Goal: Task Accomplishment & Management: Manage account settings

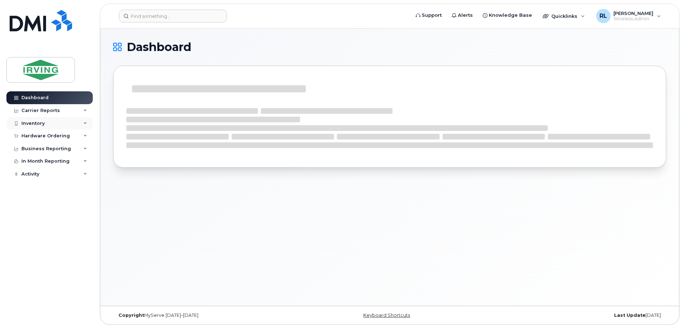
click at [32, 120] on div "Inventory" at bounding box center [49, 123] width 86 height 13
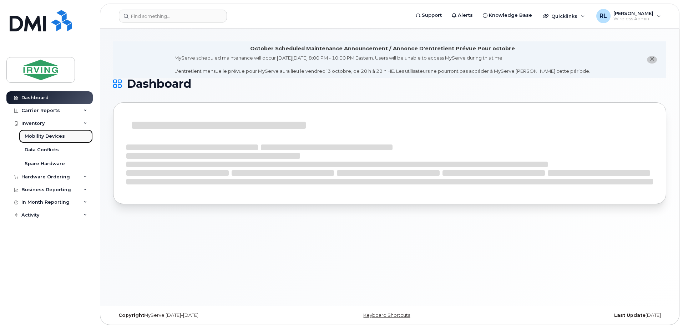
click at [51, 135] on div "Mobility Devices" at bounding box center [45, 136] width 40 height 6
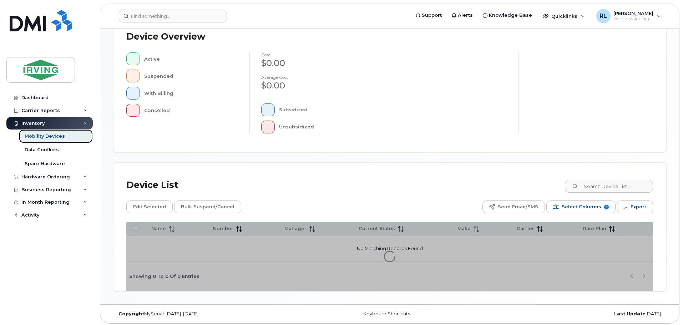
scroll to position [166, 0]
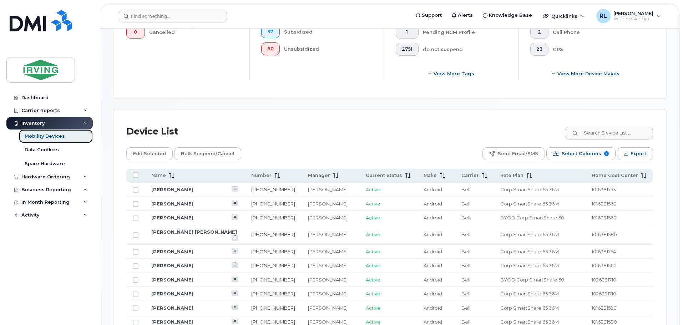
scroll to position [282, 0]
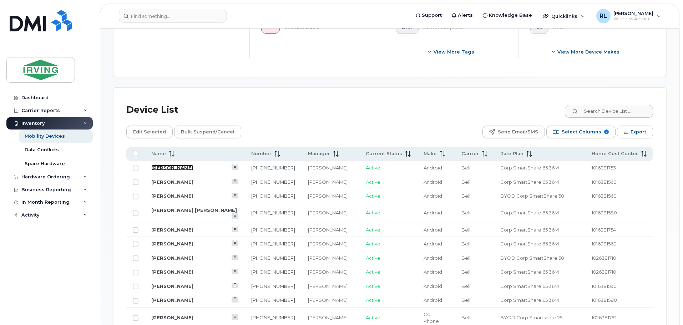
click at [172, 165] on link "Jesse Melvin" at bounding box center [172, 168] width 42 height 6
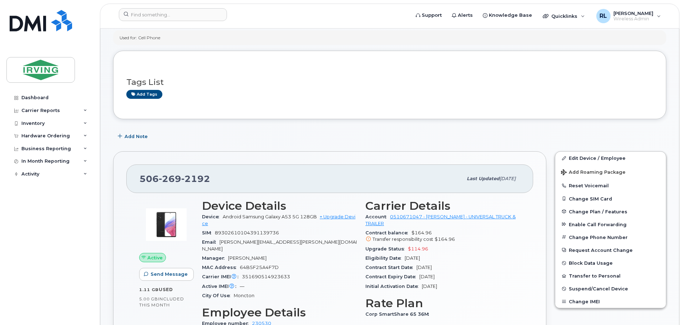
scroll to position [61, 0]
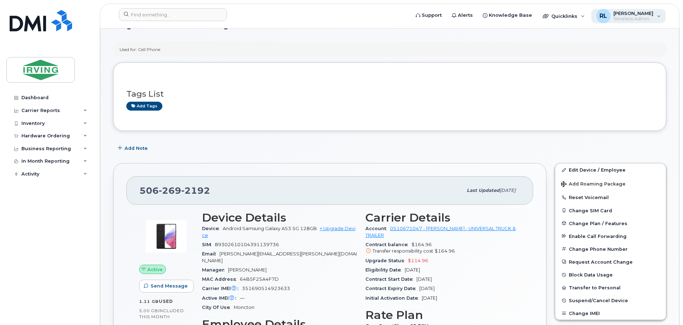
click at [660, 16] on div "RL Roland LeBlanc Wireless Admin" at bounding box center [628, 16] width 75 height 14
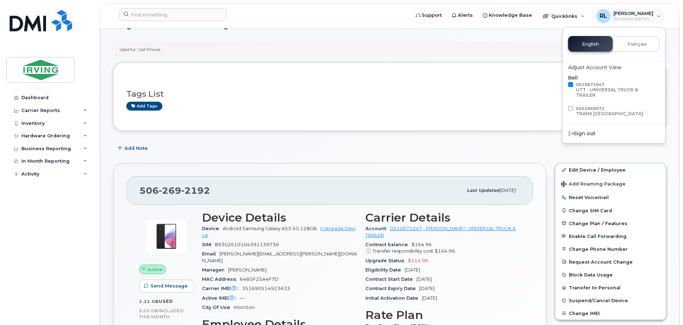
click at [570, 84] on span at bounding box center [570, 84] width 5 height 5
click at [563, 84] on input "0510671047 UTT - UNIVERSAL TRUCK & TRAILER" at bounding box center [561, 84] width 4 height 4
checkbox input "false"
click at [569, 106] on span at bounding box center [570, 108] width 5 height 5
click at [563, 106] on input "0552969072 TRANS CANADA COLLEGE" at bounding box center [561, 108] width 4 height 4
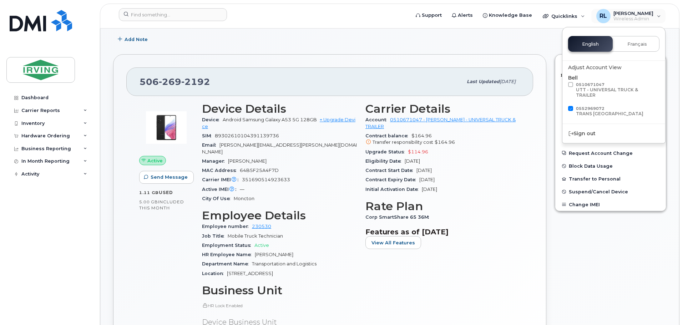
scroll to position [176, 0]
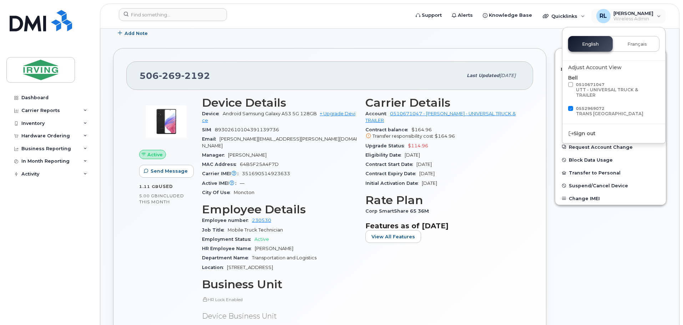
click at [590, 106] on span "0552969072 TRANS CANADA COLLEGE" at bounding box center [609, 111] width 67 height 10
click at [563, 106] on input "0552969072 TRANS CANADA COLLEGE" at bounding box center [561, 108] width 4 height 4
click at [594, 111] on div "TRANS [GEOGRAPHIC_DATA]" at bounding box center [609, 113] width 67 height 5
click at [563, 106] on input "0552969072 TRANS CANADA COLLEGE" at bounding box center [561, 108] width 4 height 4
checkbox input "true"
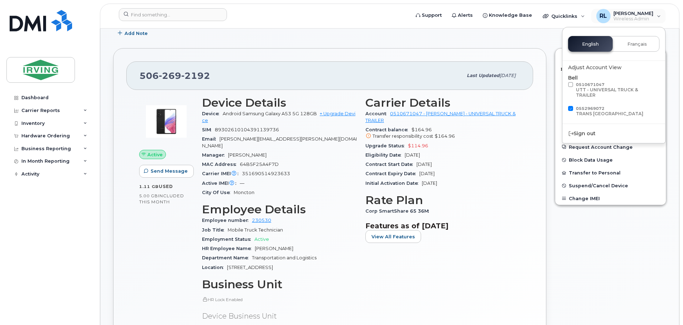
click at [610, 232] on div "Edit Device / Employee Add Roaming Package Reset Voicemail Change SIM Card Chan…" at bounding box center [611, 216] width 120 height 345
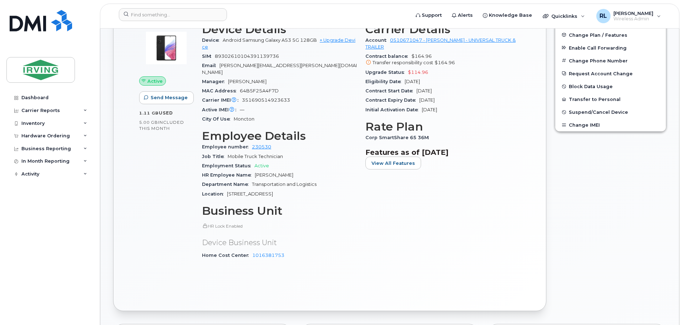
scroll to position [263, 0]
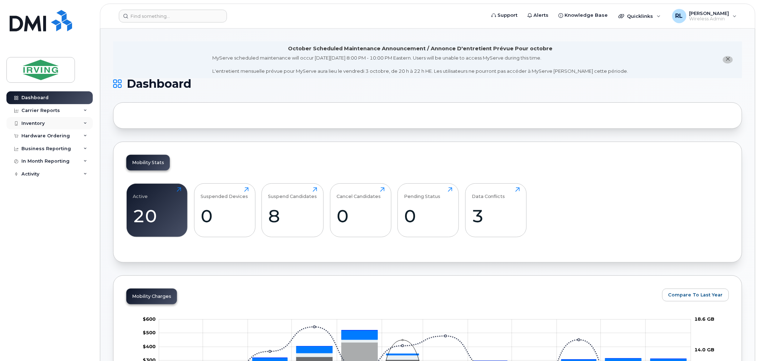
click at [23, 123] on div "Inventory" at bounding box center [32, 124] width 23 height 6
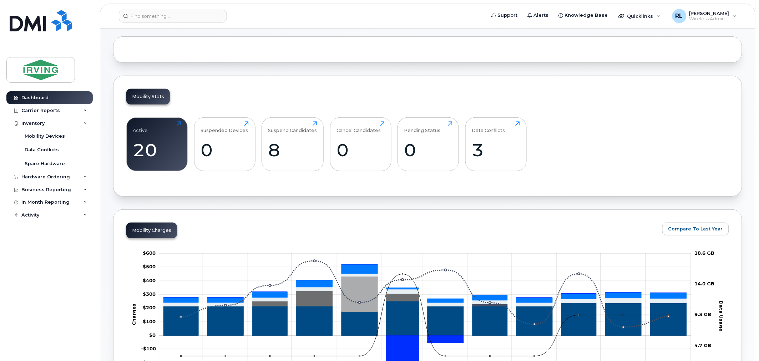
scroll to position [4, 0]
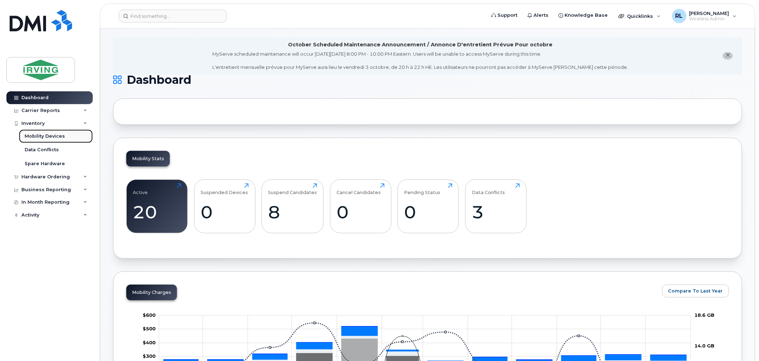
click at [44, 136] on div "Mobility Devices" at bounding box center [45, 136] width 40 height 6
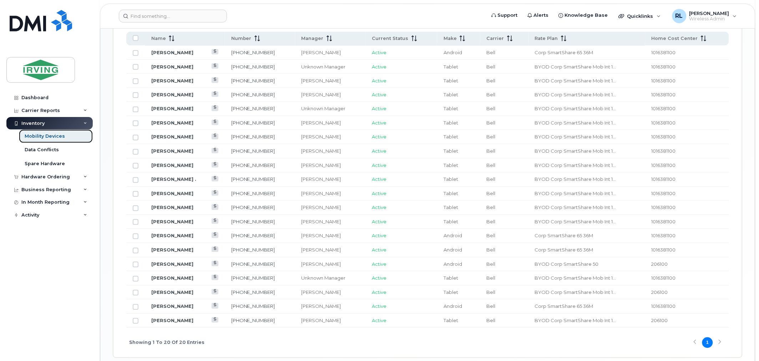
scroll to position [399, 0]
click at [136, 234] on input "Row Unselected" at bounding box center [136, 235] width 6 height 6
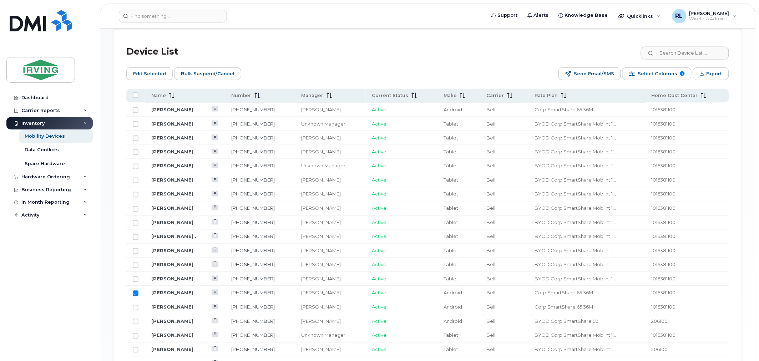
scroll to position [424, 0]
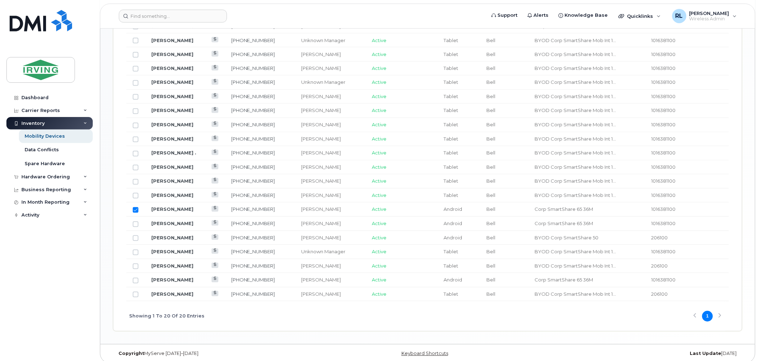
click at [136, 211] on input "Row Selected" at bounding box center [136, 210] width 6 height 6
checkbox input "false"
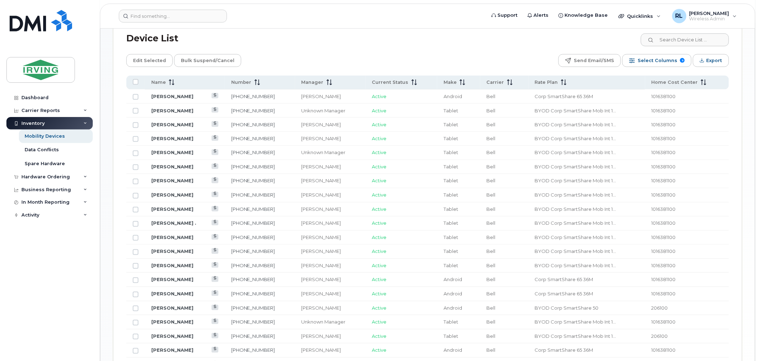
scroll to position [325, 0]
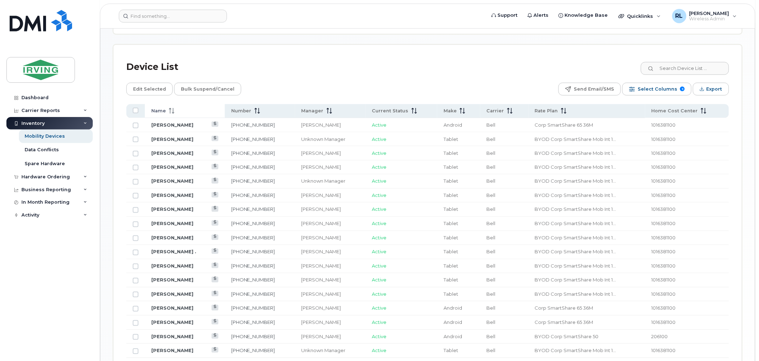
click at [172, 111] on icon at bounding box center [172, 111] width 6 height 6
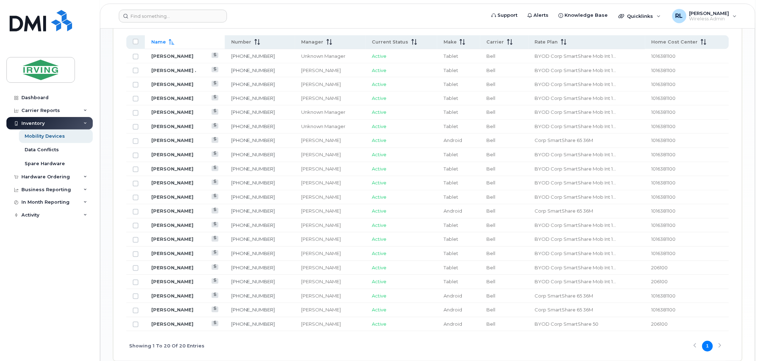
scroll to position [430, 0]
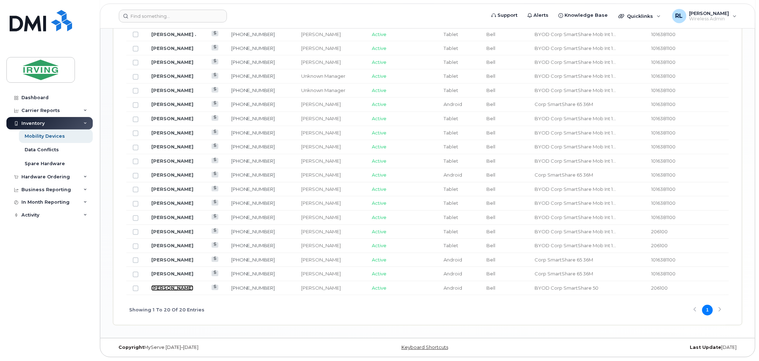
click at [169, 288] on link "Wanda Gallant" at bounding box center [172, 288] width 42 height 6
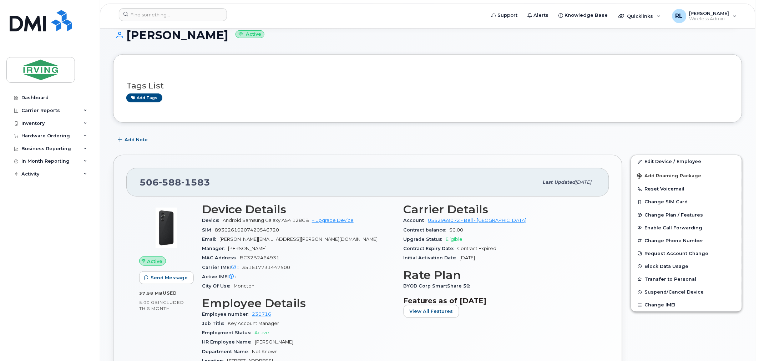
scroll to position [112, 0]
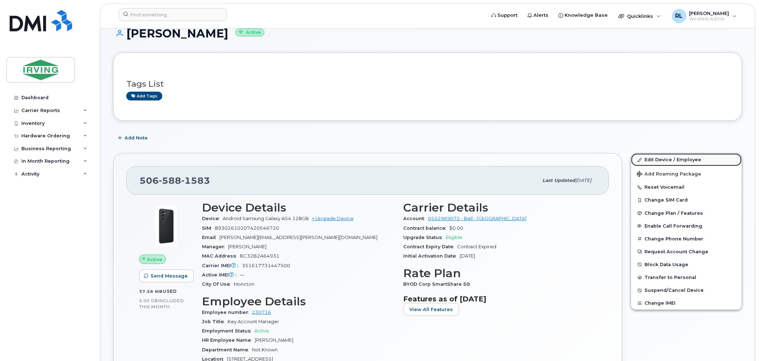
click at [663, 159] on link "Edit Device / Employee" at bounding box center [686, 159] width 111 height 13
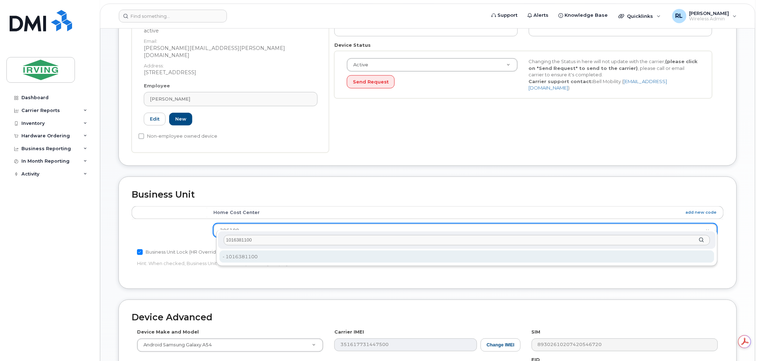
type input "1016381100"
type input "5656768"
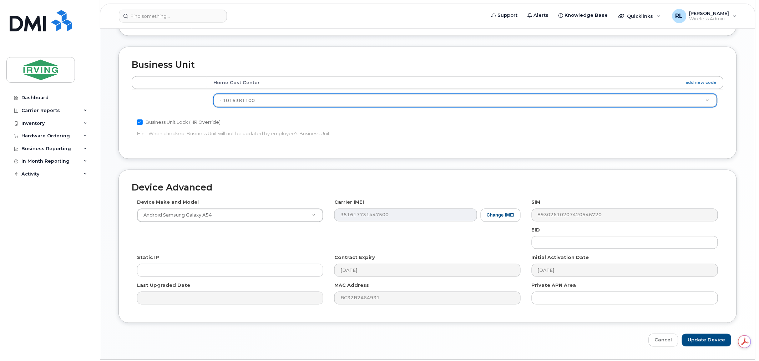
scroll to position [346, 0]
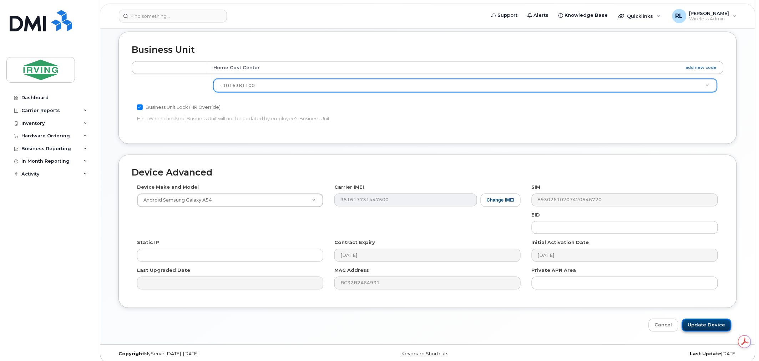
click at [704, 319] on input "Update Device" at bounding box center [707, 325] width 50 height 13
type input "Saving..."
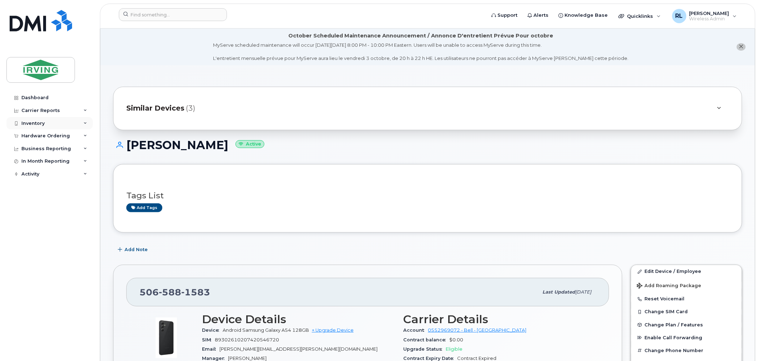
click at [37, 124] on div "Inventory" at bounding box center [32, 124] width 23 height 6
click at [43, 135] on div "Mobility Devices" at bounding box center [45, 136] width 40 height 6
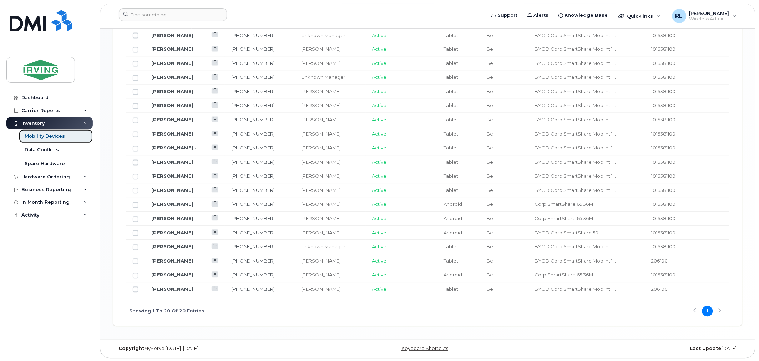
scroll to position [443, 0]
click at [133, 261] on input "Row Unselected" at bounding box center [136, 261] width 6 height 6
checkbox input "true"
click at [175, 256] on td "[PERSON_NAME]" at bounding box center [185, 260] width 80 height 14
click at [175, 258] on link "[PERSON_NAME]" at bounding box center [172, 260] width 42 height 6
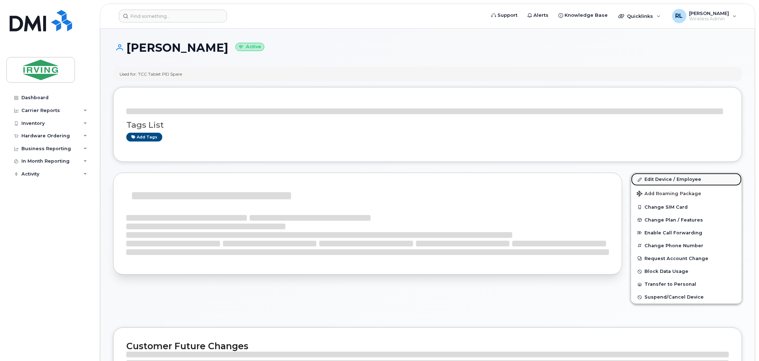
click at [676, 179] on link "Edit Device / Employee" at bounding box center [686, 179] width 111 height 13
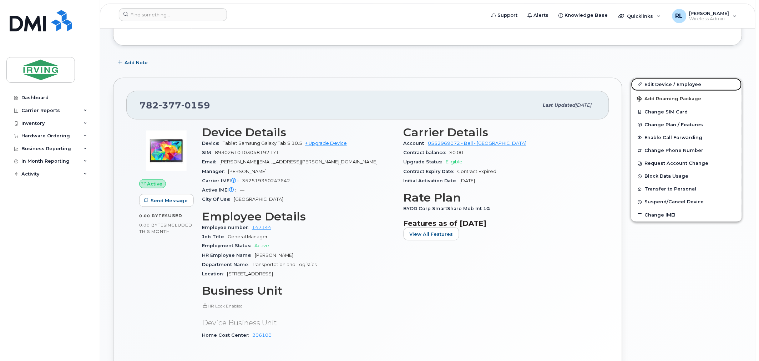
scroll to position [316, 0]
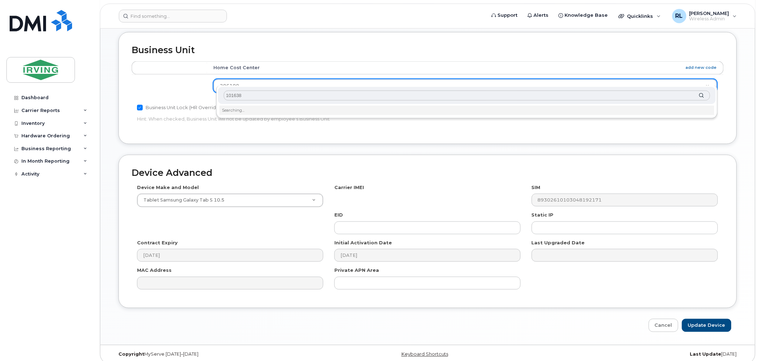
scroll to position [346, 0]
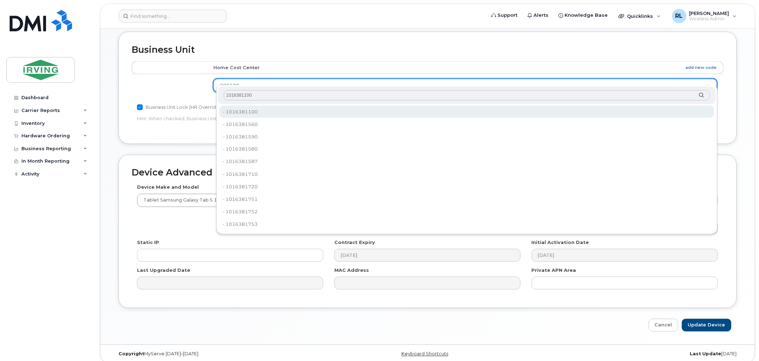
type input "1016381100"
type input "5656768"
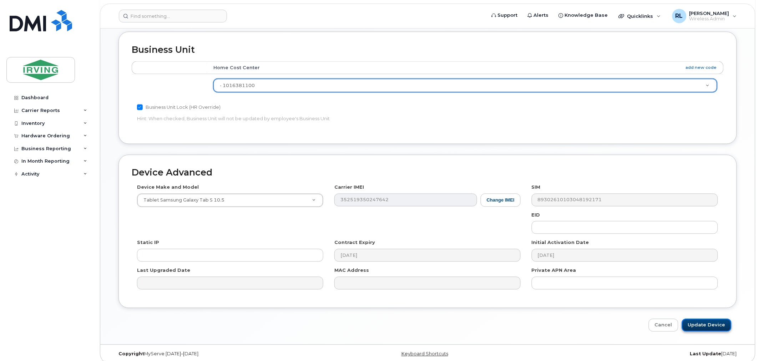
click at [711, 319] on input "Update Device" at bounding box center [707, 325] width 50 height 13
type input "Saving..."
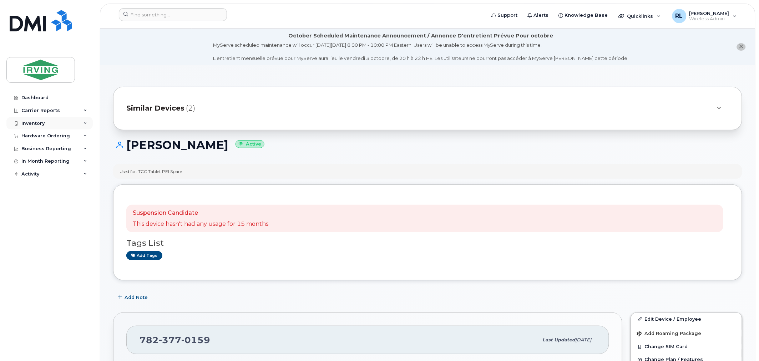
click at [27, 121] on div "Inventory" at bounding box center [32, 124] width 23 height 6
click at [42, 133] on div "Mobility Devices" at bounding box center [45, 136] width 40 height 6
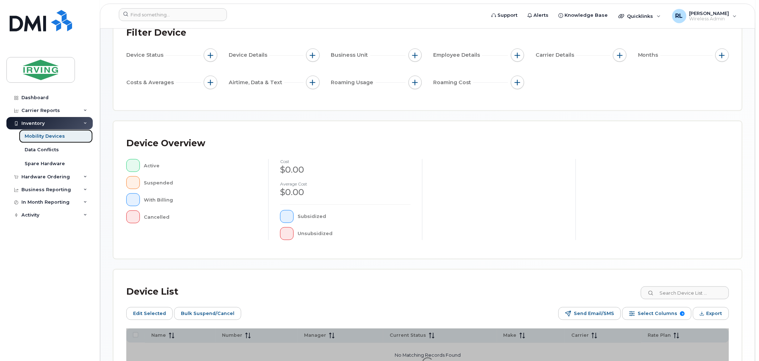
scroll to position [142, 0]
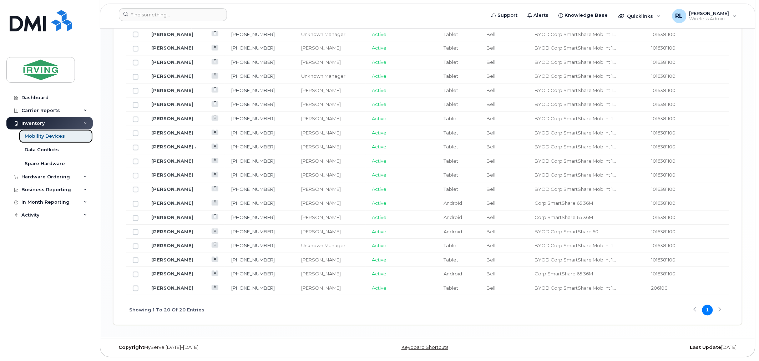
scroll to position [443, 0]
click at [174, 288] on link "[PERSON_NAME]" at bounding box center [172, 288] width 42 height 6
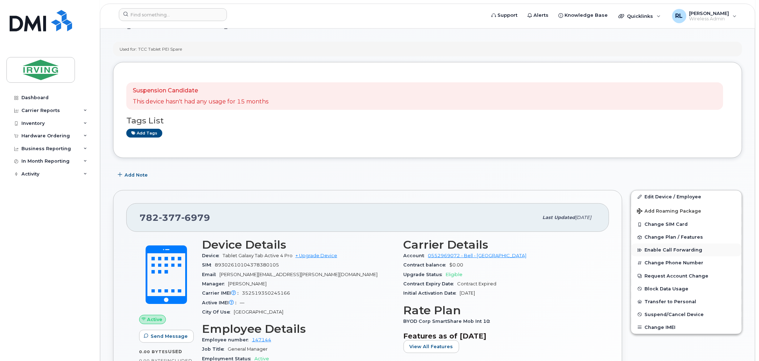
scroll to position [131, 0]
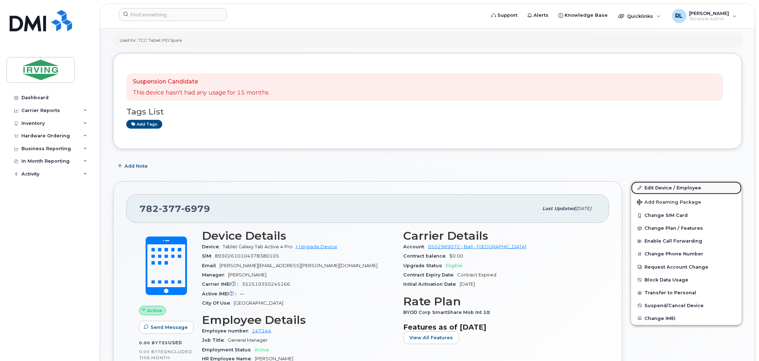
click at [663, 187] on link "Edit Device / Employee" at bounding box center [686, 188] width 111 height 13
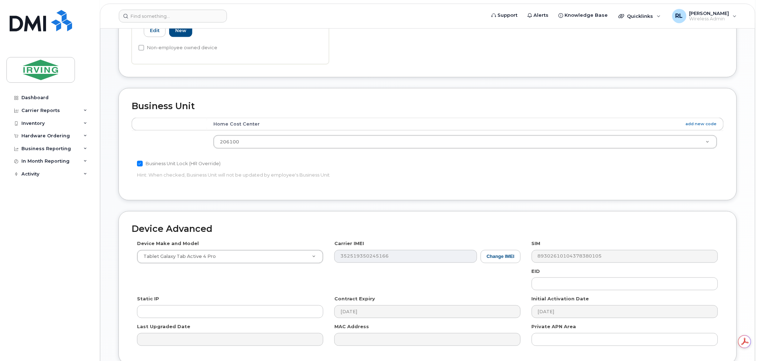
scroll to position [277, 0]
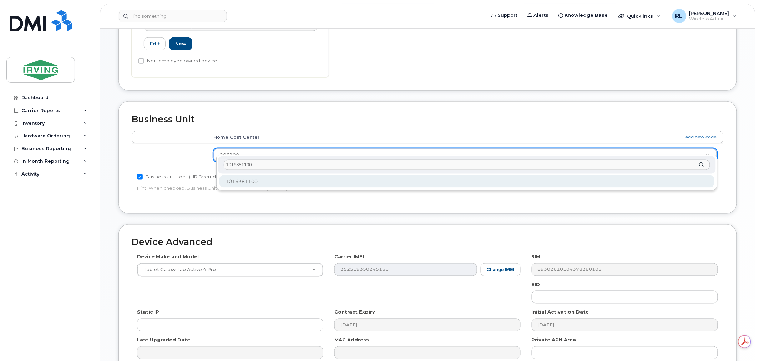
type input "1016381100"
type input "5656768"
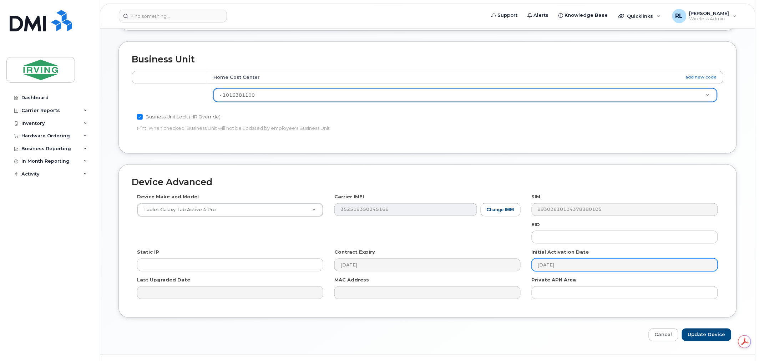
scroll to position [346, 0]
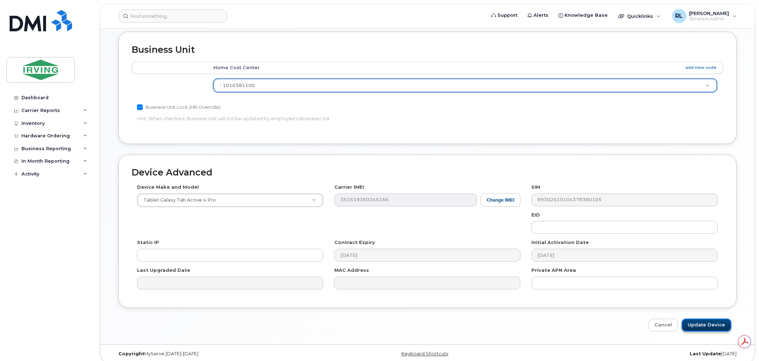
click at [704, 319] on input "Update Device" at bounding box center [707, 325] width 50 height 13
type input "Saving..."
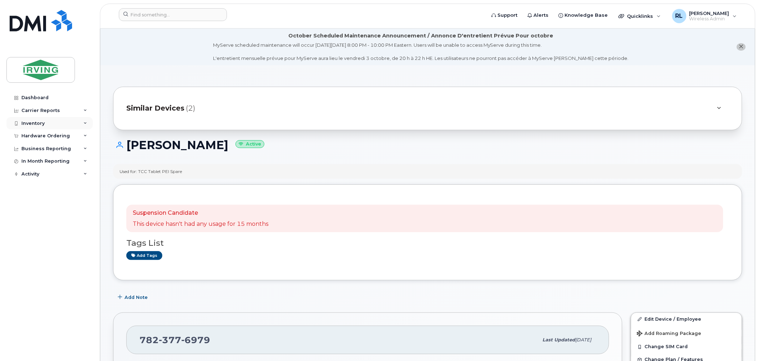
click at [38, 118] on div "Inventory" at bounding box center [49, 123] width 86 height 13
click at [44, 135] on div "Mobility Devices" at bounding box center [45, 136] width 40 height 6
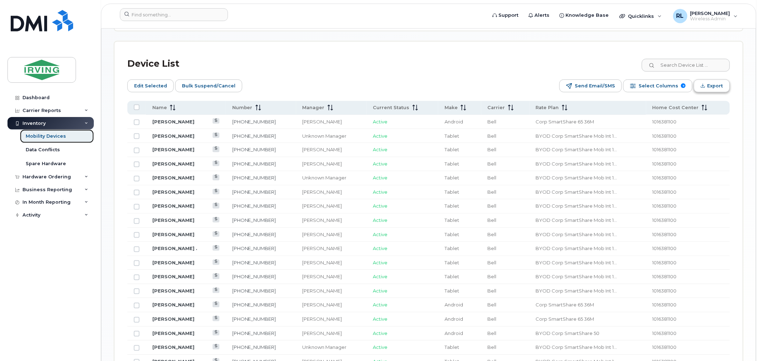
scroll to position [343, 0]
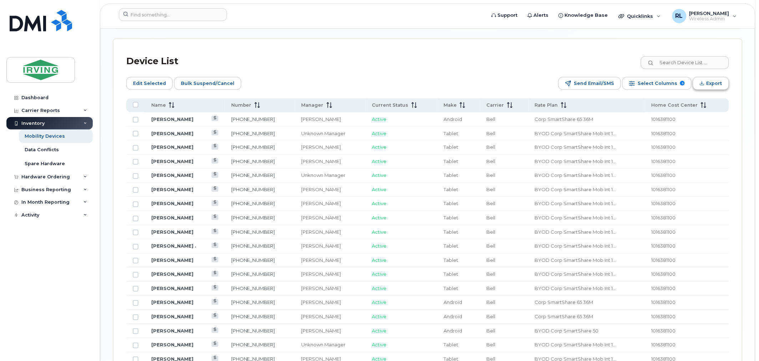
click at [712, 82] on span "Export" at bounding box center [714, 83] width 16 height 11
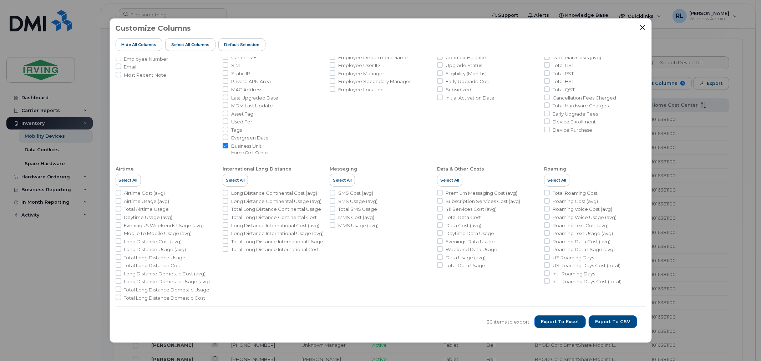
scroll to position [76, 0]
click at [333, 61] on input "Employee User ID" at bounding box center [333, 62] width 6 height 6
checkbox input "true"
click at [439, 94] on input "Initial Activation Date" at bounding box center [440, 94] width 6 height 6
checkbox input "true"
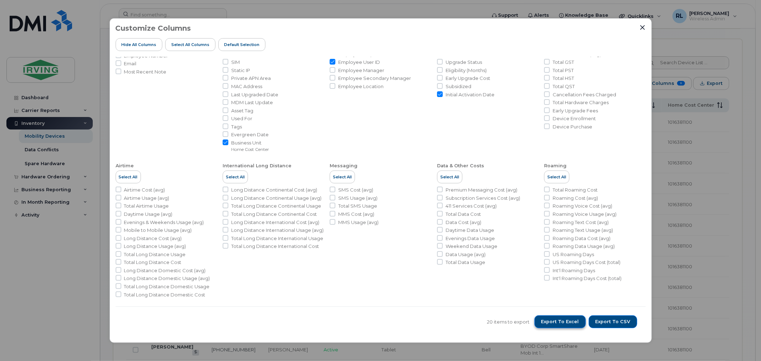
click at [565, 324] on span "Export to Excel" at bounding box center [560, 322] width 38 height 6
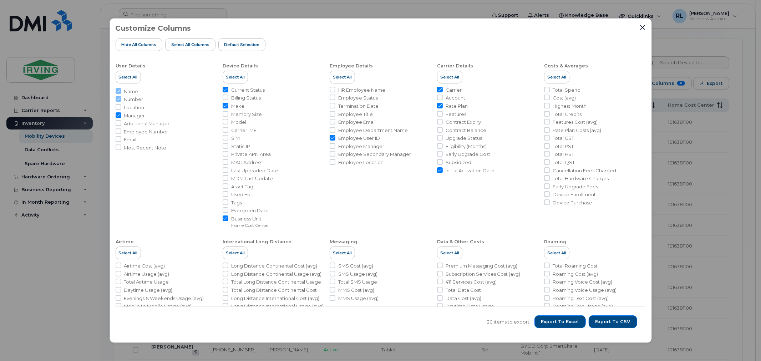
drag, startPoint x: 225, startPoint y: 97, endPoint x: 236, endPoint y: 115, distance: 20.9
click at [225, 97] on input "Billing Status" at bounding box center [226, 98] width 6 height 6
checkbox input "true"
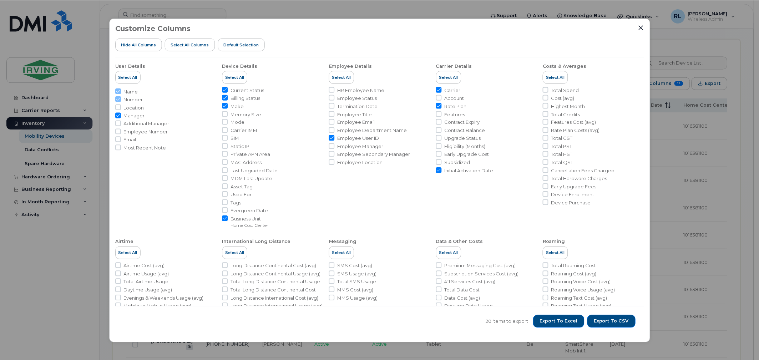
scroll to position [10, 0]
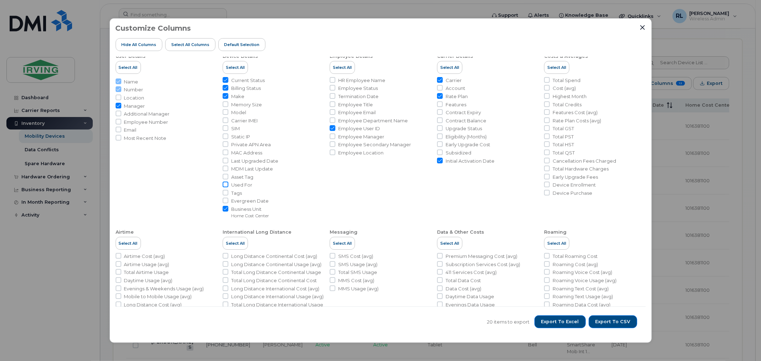
click at [224, 185] on input "Used For" at bounding box center [226, 185] width 6 height 6
checkbox input "true"
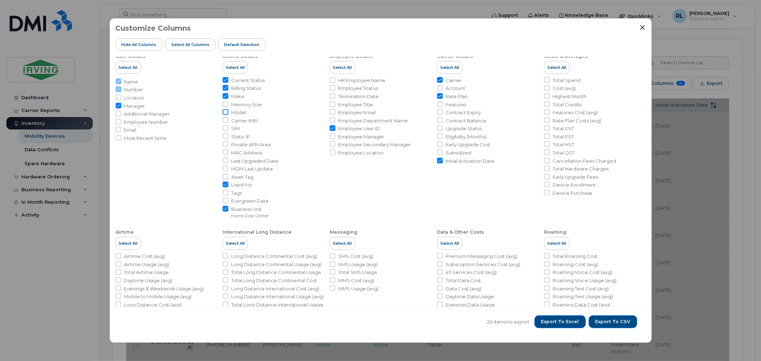
click at [225, 113] on input "Model" at bounding box center [226, 112] width 6 height 6
checkbox input "true"
click at [566, 318] on button "Export to Excel" at bounding box center [559, 321] width 51 height 13
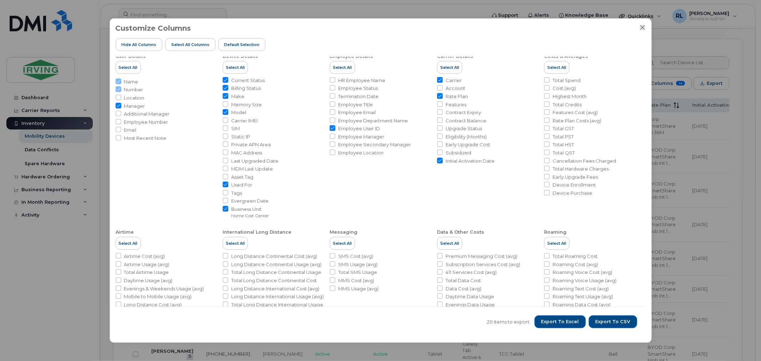
click at [643, 27] on icon "Close" at bounding box center [643, 28] width 6 height 6
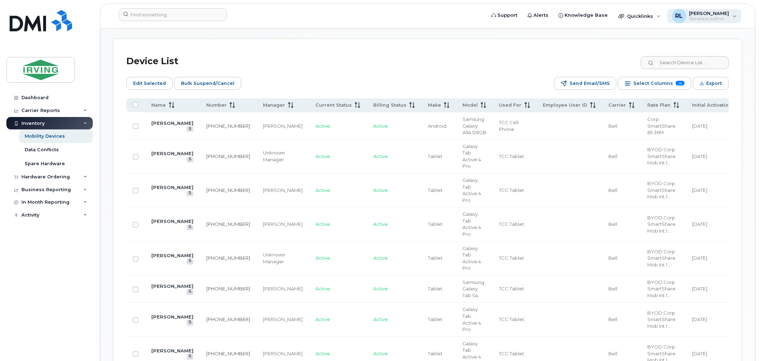
click at [707, 13] on span "[PERSON_NAME]" at bounding box center [709, 13] width 40 height 6
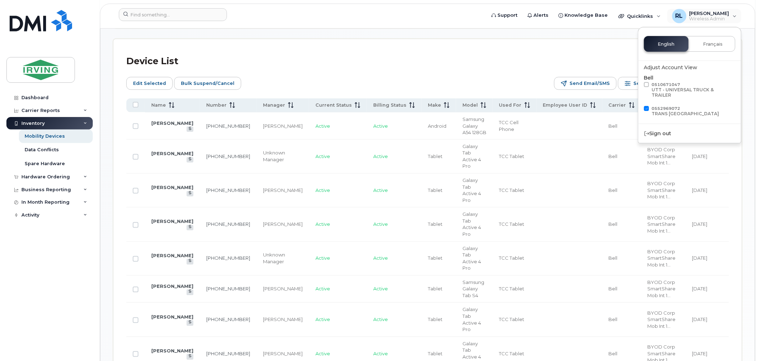
click at [649, 81] on div "Bell 0510671047 UTT - UNIVERSAL TRUCK & TRAILER 0552969072 [GEOGRAPHIC_DATA]" at bounding box center [689, 96] width 91 height 44
click at [647, 83] on span at bounding box center [646, 84] width 5 height 5
click at [639, 83] on input "0510671047 UTT - UNIVERSAL TRUCK & TRAILER" at bounding box center [637, 84] width 4 height 4
checkbox input "true"
click at [645, 106] on span at bounding box center [646, 108] width 5 height 5
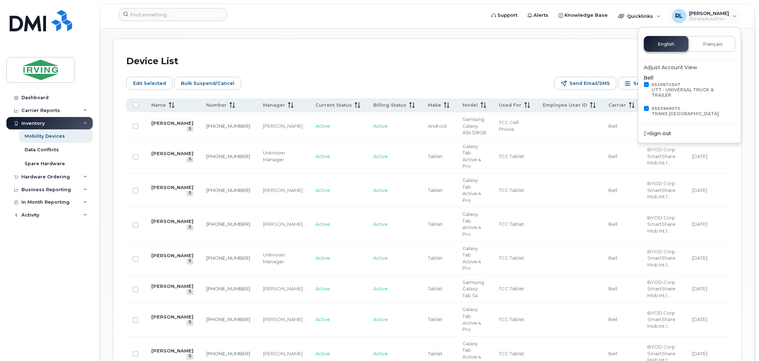
click at [639, 106] on input "0552969072 [GEOGRAPHIC_DATA]" at bounding box center [637, 108] width 4 height 4
checkbox input "false"
click at [669, 42] on div "English Français" at bounding box center [689, 44] width 91 height 16
click at [487, 61] on div "Device List" at bounding box center [427, 61] width 603 height 19
